Goal: Task Accomplishment & Management: Manage account settings

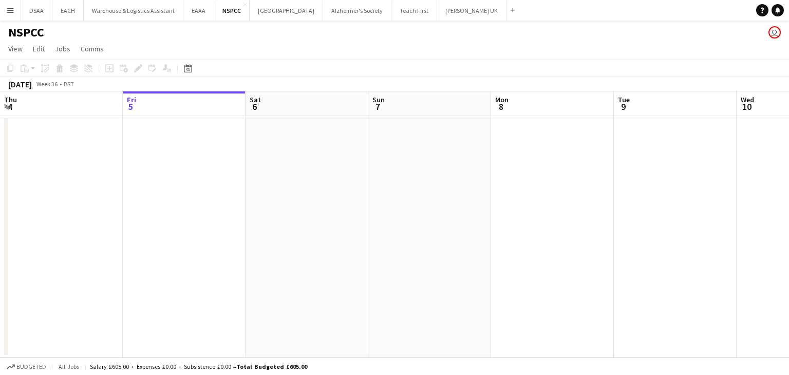
click at [14, 9] on button "Menu" at bounding box center [10, 10] width 21 height 21
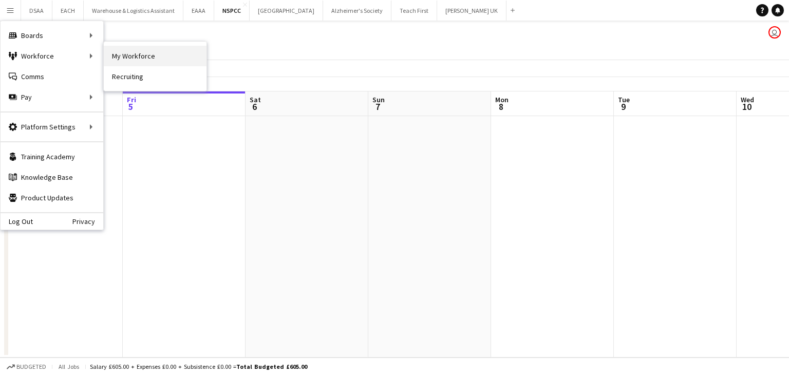
click at [119, 49] on link "My Workforce" at bounding box center [155, 56] width 103 height 21
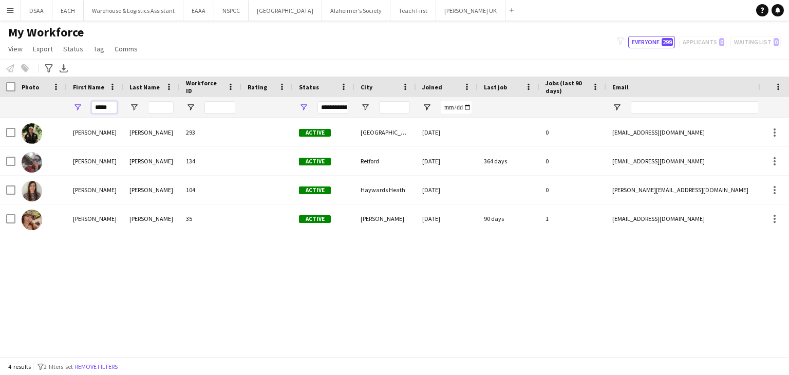
click at [99, 109] on input "*****" at bounding box center [104, 107] width 26 height 12
click at [99, 109] on input "First Name Filter Input" at bounding box center [104, 107] width 26 height 12
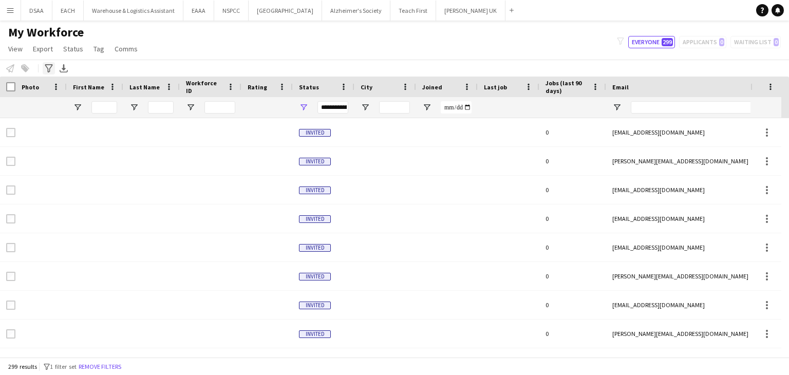
click at [46, 67] on icon "Advanced filters" at bounding box center [49, 68] width 8 height 8
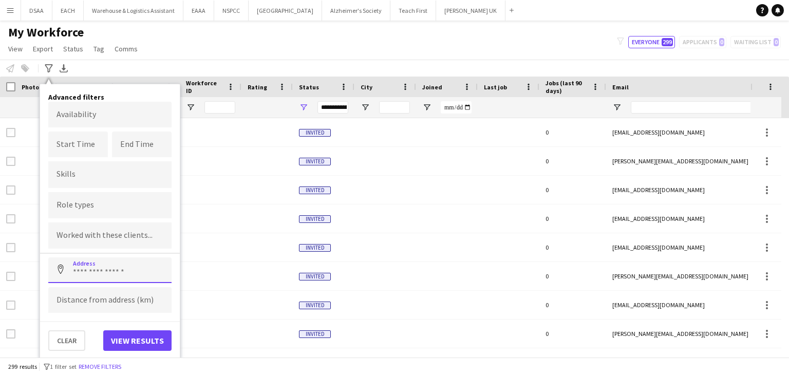
click at [99, 278] on input at bounding box center [109, 270] width 123 height 26
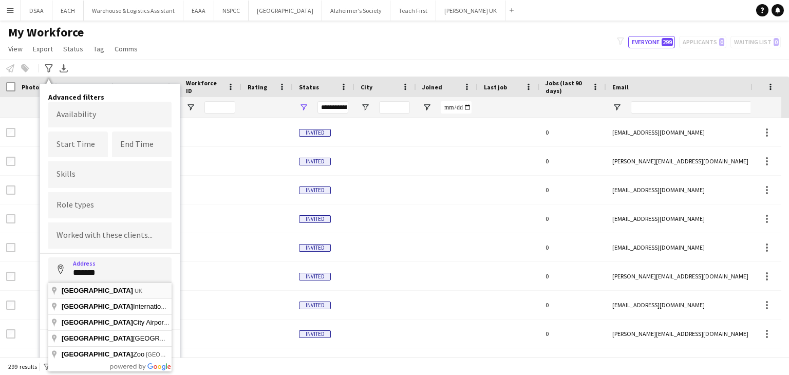
type input "**********"
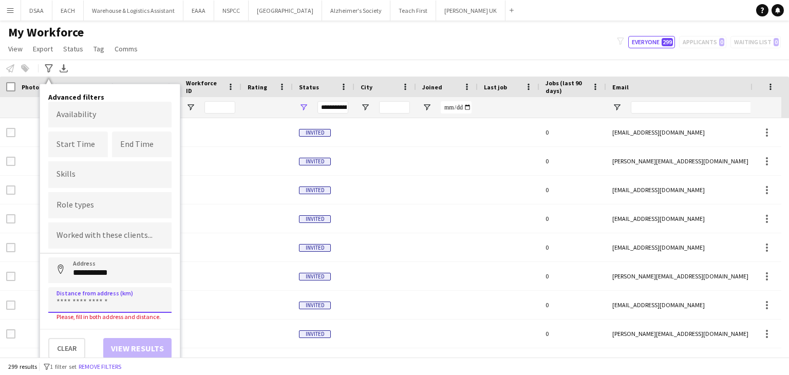
click at [93, 299] on input at bounding box center [109, 300] width 123 height 26
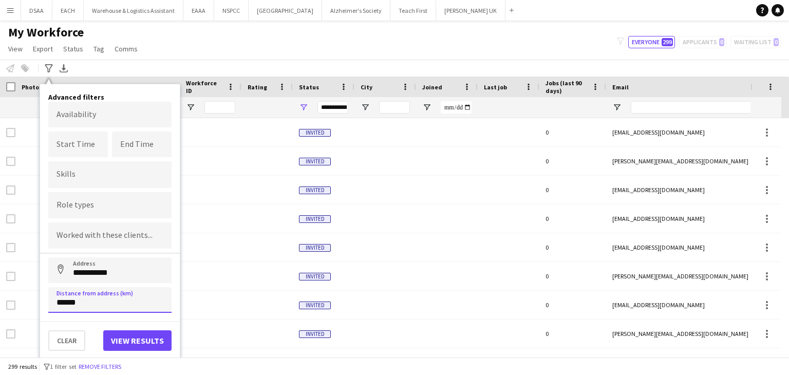
type input "******"
click at [142, 348] on button "View results" at bounding box center [137, 340] width 68 height 21
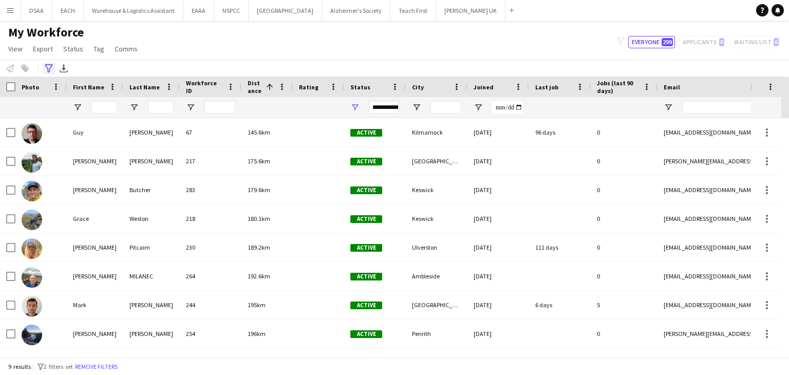
click at [46, 66] on icon at bounding box center [49, 68] width 8 height 8
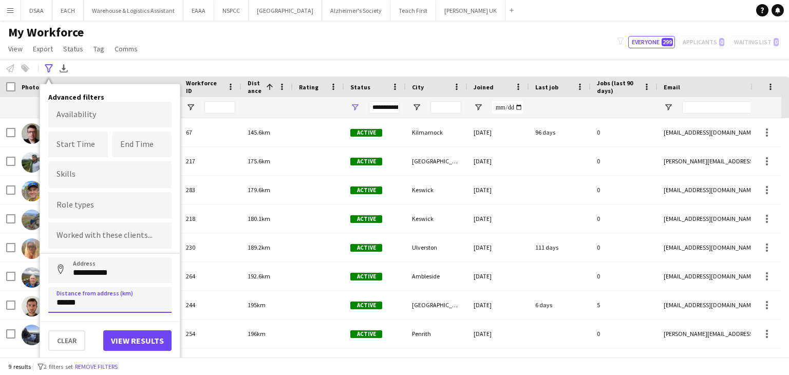
click at [71, 308] on input "******" at bounding box center [109, 300] width 123 height 26
click at [62, 344] on button "Clear" at bounding box center [66, 340] width 37 height 21
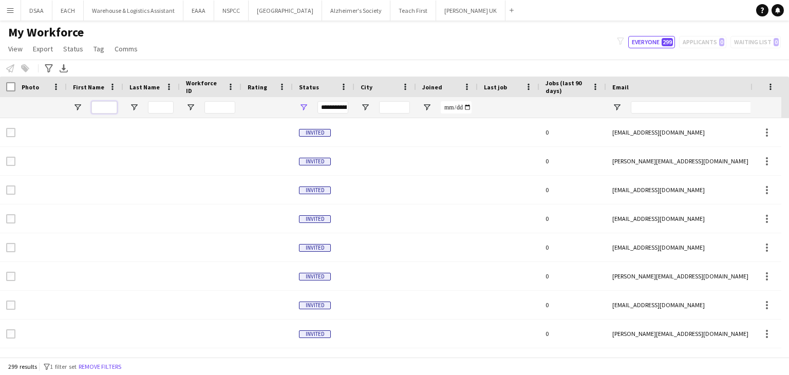
click at [105, 106] on input "First Name Filter Input" at bounding box center [104, 107] width 26 height 12
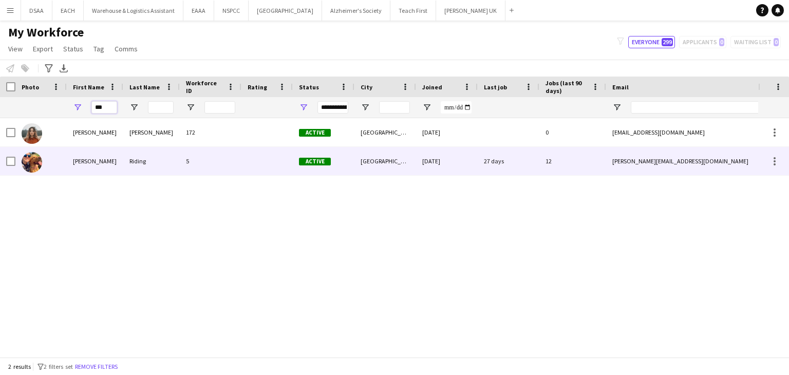
type input "***"
click at [230, 153] on div "5" at bounding box center [211, 161] width 62 height 28
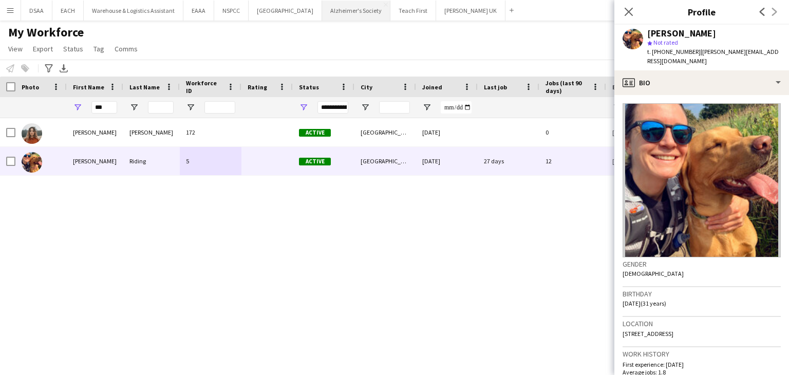
click at [353, 14] on button "Alzheimer's Society Close" at bounding box center [356, 11] width 68 height 20
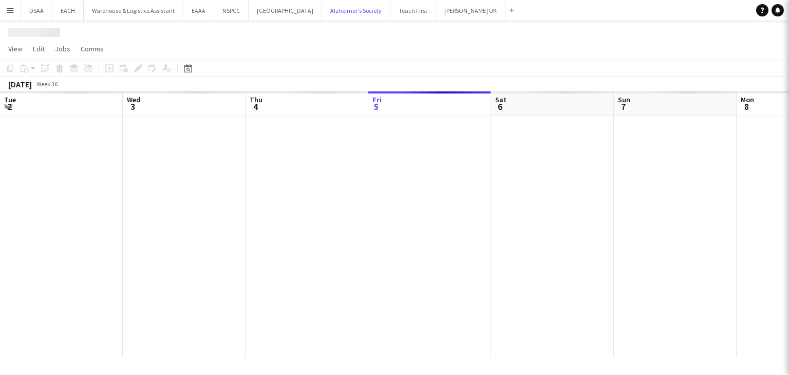
scroll to position [0, 245]
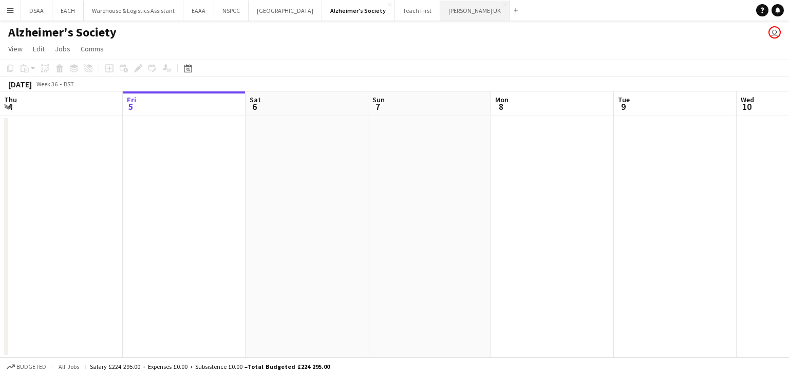
click at [443, 9] on button "[PERSON_NAME] UK Close" at bounding box center [474, 11] width 69 height 20
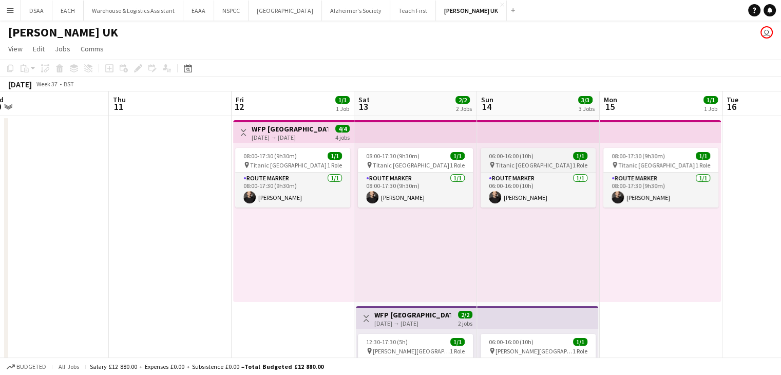
click at [515, 161] on div "pin Titanic Belfast 1 Role" at bounding box center [538, 165] width 115 height 8
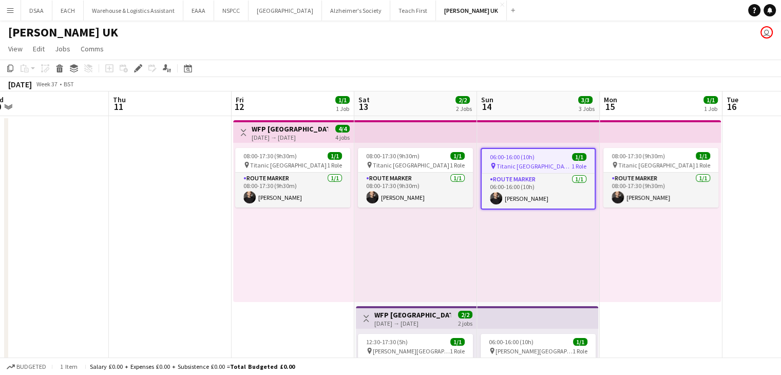
click at [515, 160] on app-job-card "06:00-16:00 (10h) 1/1 pin Titanic Belfast 1 Role Route Marker [DATE] 06:00-16:0…" at bounding box center [538, 179] width 115 height 62
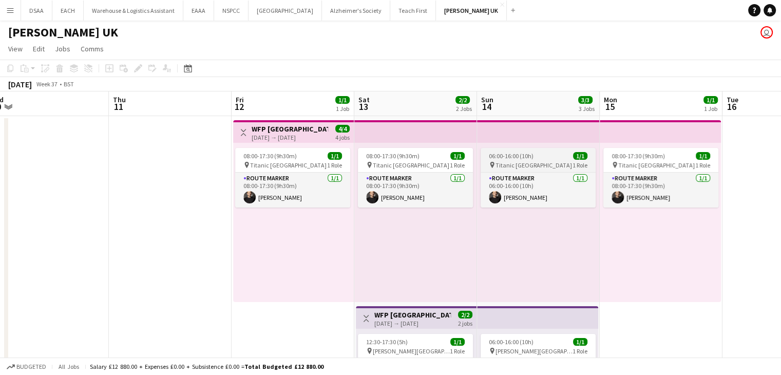
click at [515, 161] on div "pin Titanic Belfast 1 Role" at bounding box center [538, 165] width 115 height 8
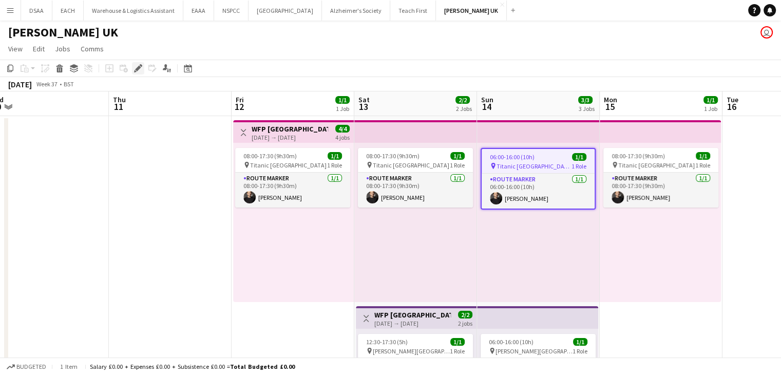
click at [140, 66] on icon at bounding box center [138, 69] width 6 height 6
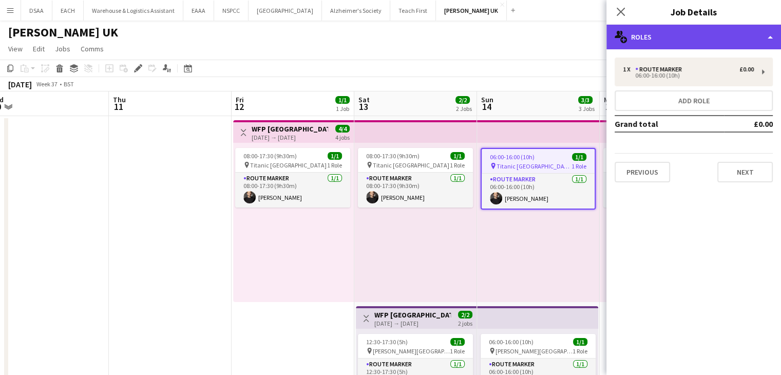
click at [662, 48] on div "multiple-users-add Roles" at bounding box center [693, 37] width 175 height 25
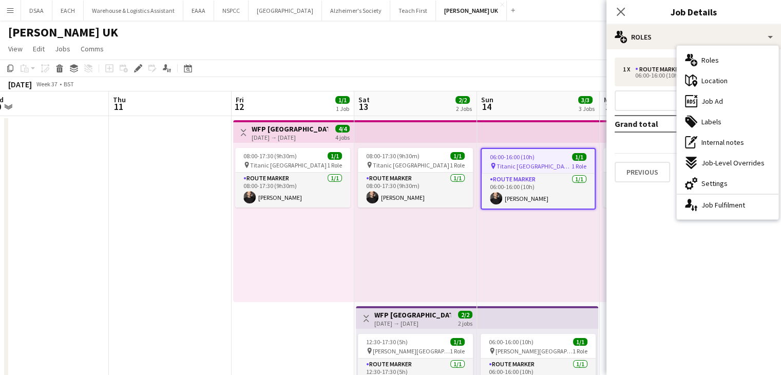
click at [506, 143] on div "06:00-16:00 (10h) 1/1 pin Titanic Belfast 1 Role Route Marker [DATE] 06:00-16:0…" at bounding box center [538, 222] width 123 height 159
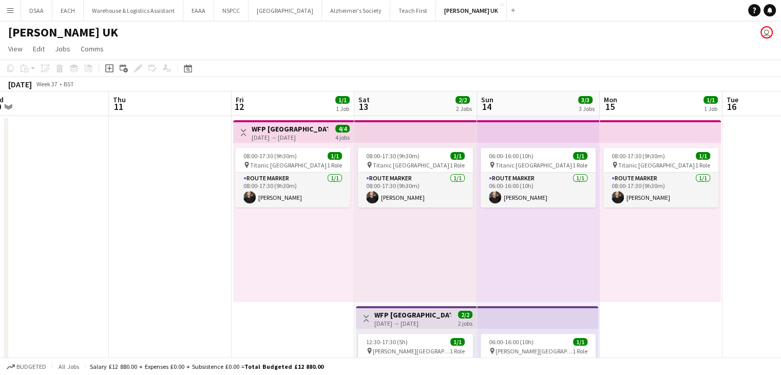
click at [385, 139] on app-top-bar at bounding box center [415, 131] width 123 height 23
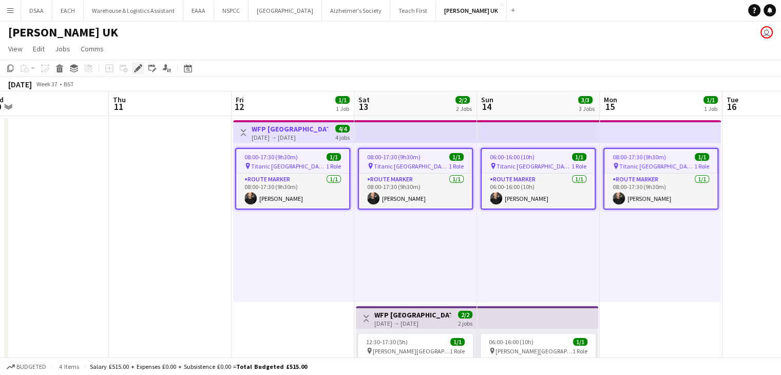
click at [133, 72] on div "Edit" at bounding box center [138, 68] width 12 height 12
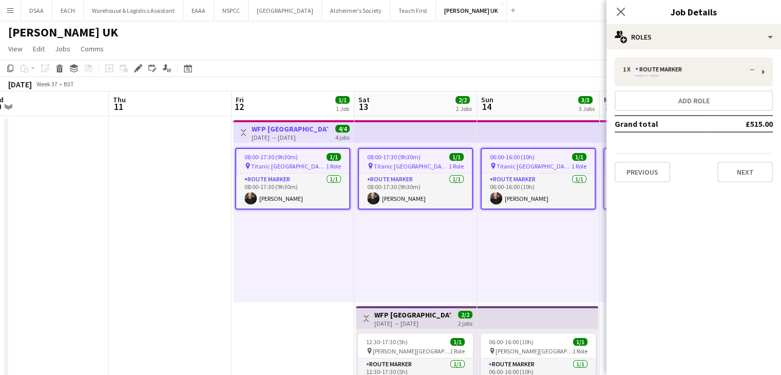
click at [513, 168] on span "Titanic [GEOGRAPHIC_DATA]" at bounding box center [533, 166] width 75 height 8
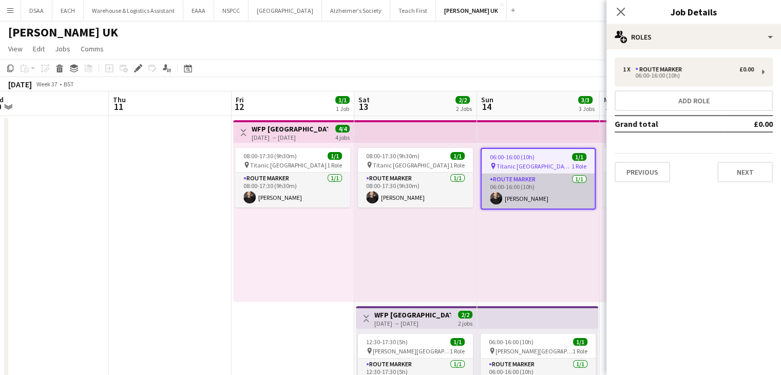
click at [520, 179] on app-card-role "Route Marker [DATE] 06:00-16:00 (10h) [PERSON_NAME]" at bounding box center [538, 191] width 113 height 35
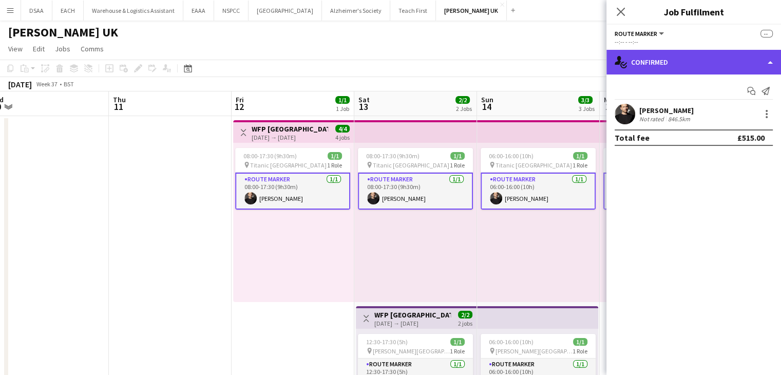
click at [769, 56] on div "single-neutral-actions-check-2 Confirmed" at bounding box center [693, 62] width 175 height 25
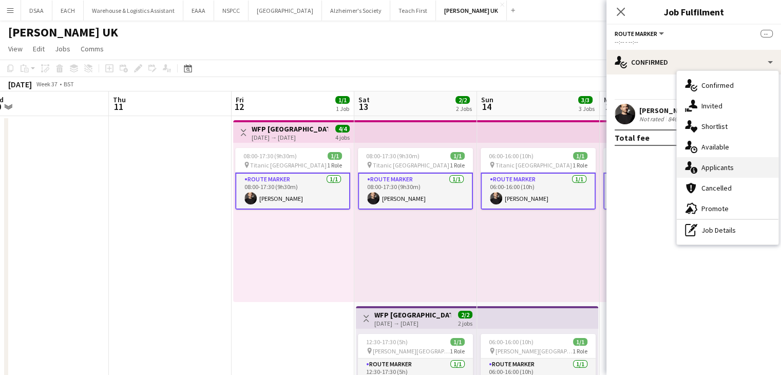
click at [716, 165] on span "Applicants" at bounding box center [717, 167] width 32 height 9
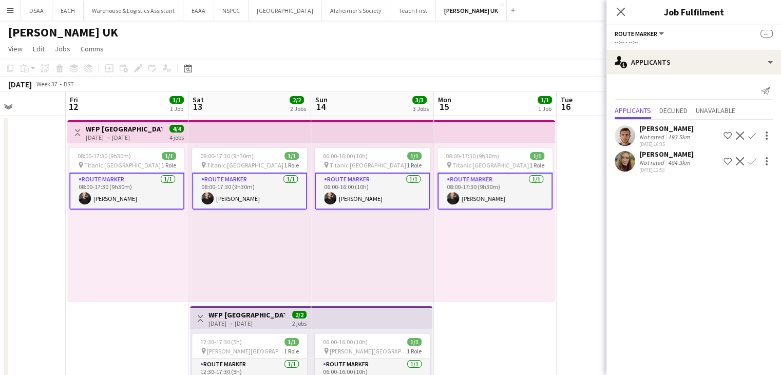
scroll to position [0, 425]
click at [656, 131] on div "[PERSON_NAME]" at bounding box center [666, 128] width 54 height 9
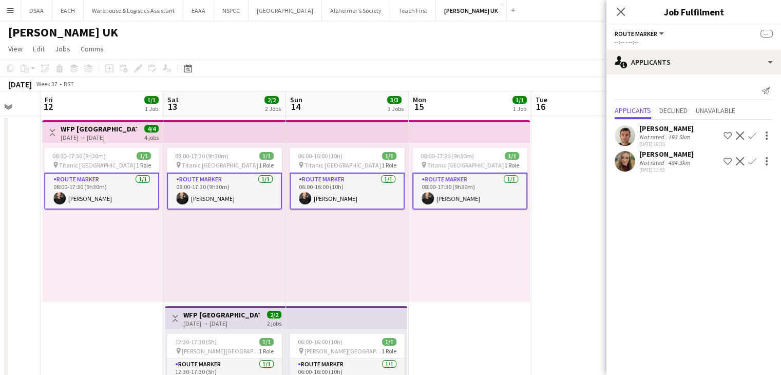
scroll to position [0, 326]
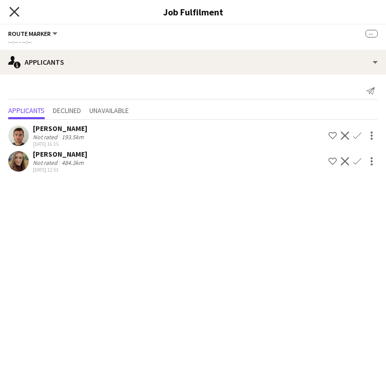
click at [14, 15] on icon "Close pop-in" at bounding box center [14, 12] width 10 height 10
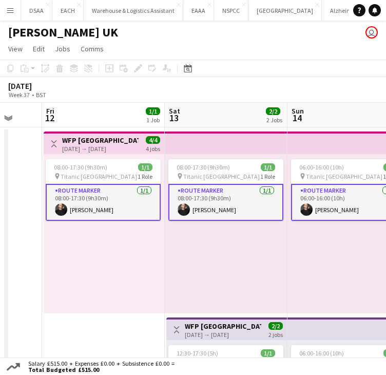
click at [131, 203] on app-card-role "Route Marker [DATE] 08:00-17:30 (9h30m) [PERSON_NAME]" at bounding box center [103, 202] width 115 height 37
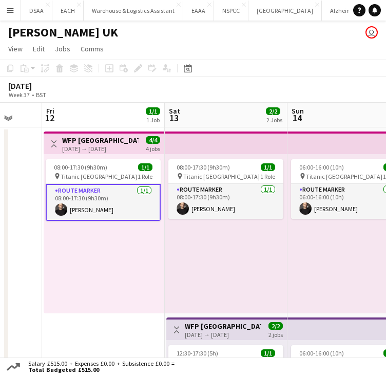
click at [131, 203] on app-card-role "Route Marker [DATE] 08:00-17:30 (9h30m) [PERSON_NAME]" at bounding box center [103, 202] width 115 height 37
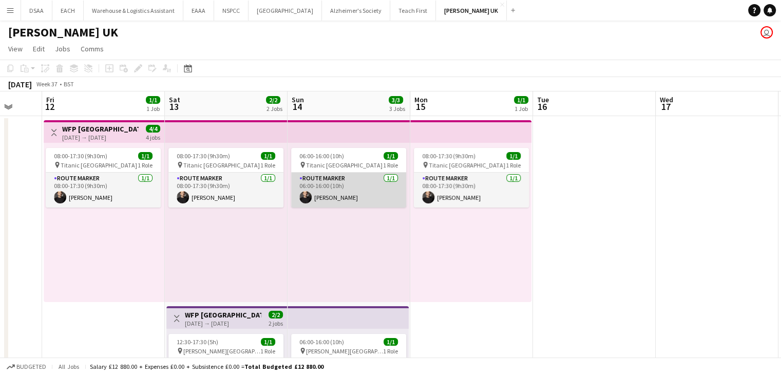
click at [359, 180] on app-card-role "Route Marker [DATE] 06:00-16:00 (10h) [PERSON_NAME]" at bounding box center [348, 189] width 115 height 35
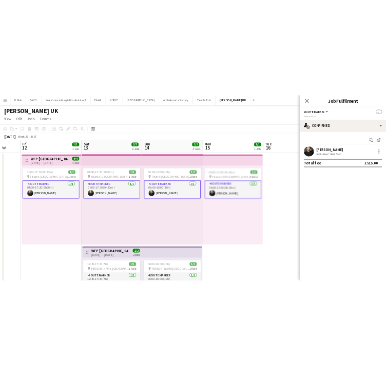
scroll to position [0, 325]
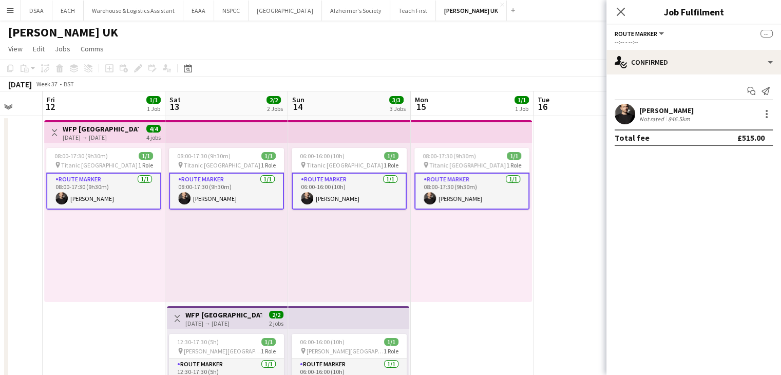
drag, startPoint x: 788, startPoint y: 139, endPoint x: 553, endPoint y: 177, distance: 237.7
click at [553, 177] on app-date-cell at bounding box center [594, 350] width 123 height 468
